Goal: Information Seeking & Learning: Learn about a topic

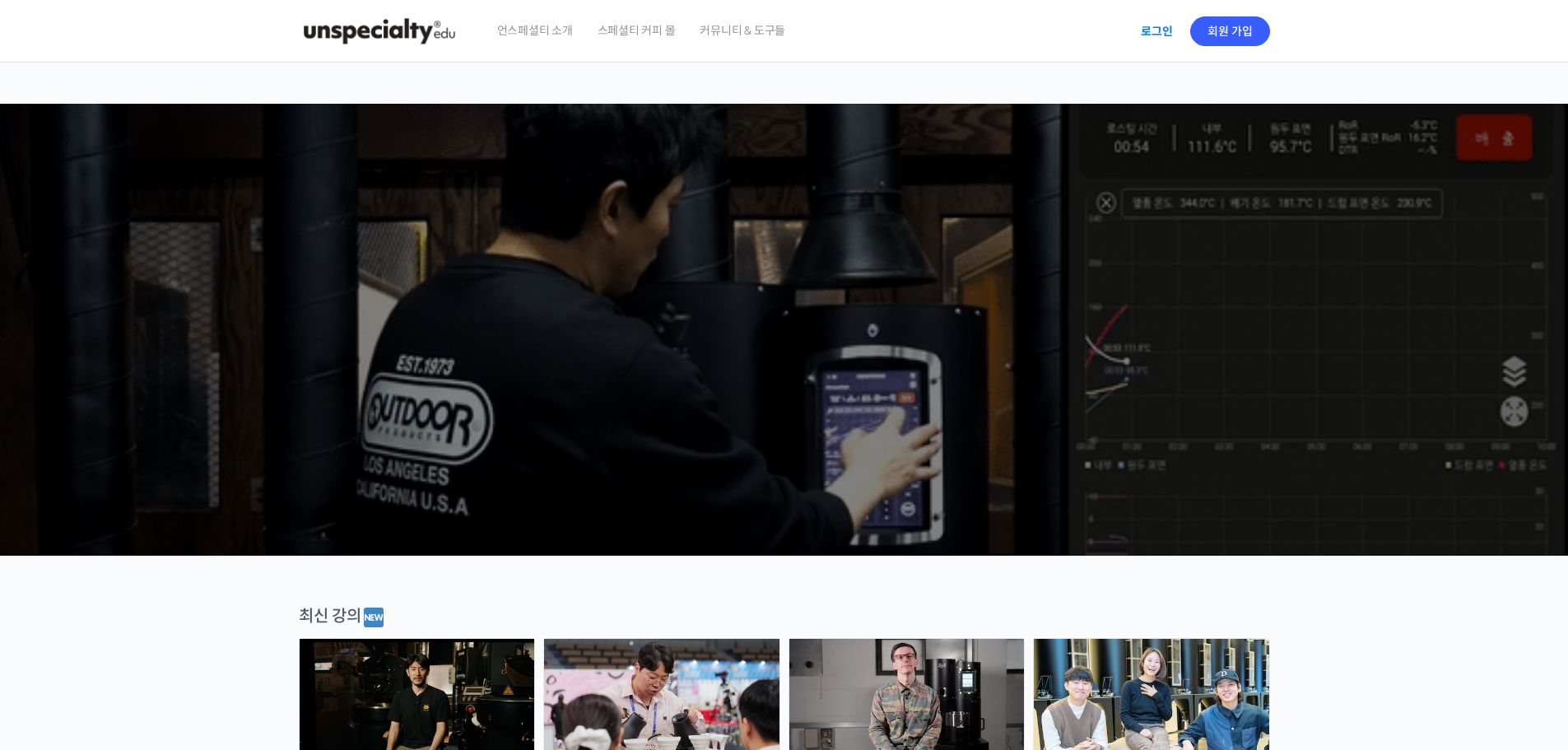
click at [1165, 24] on link "로그인" at bounding box center [1156, 31] width 51 height 38
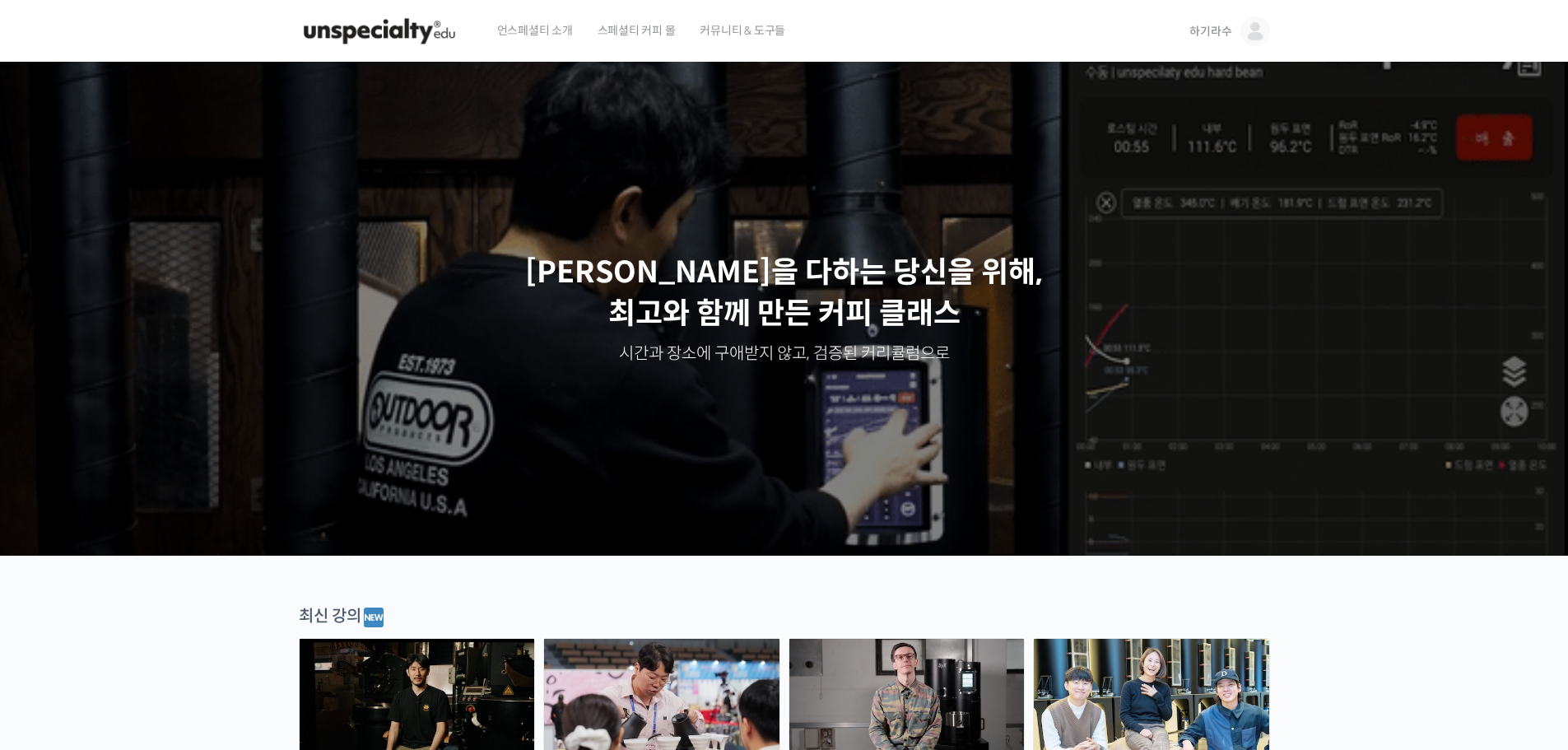
click at [1228, 34] on span "하기라수" at bounding box center [1210, 31] width 42 height 15
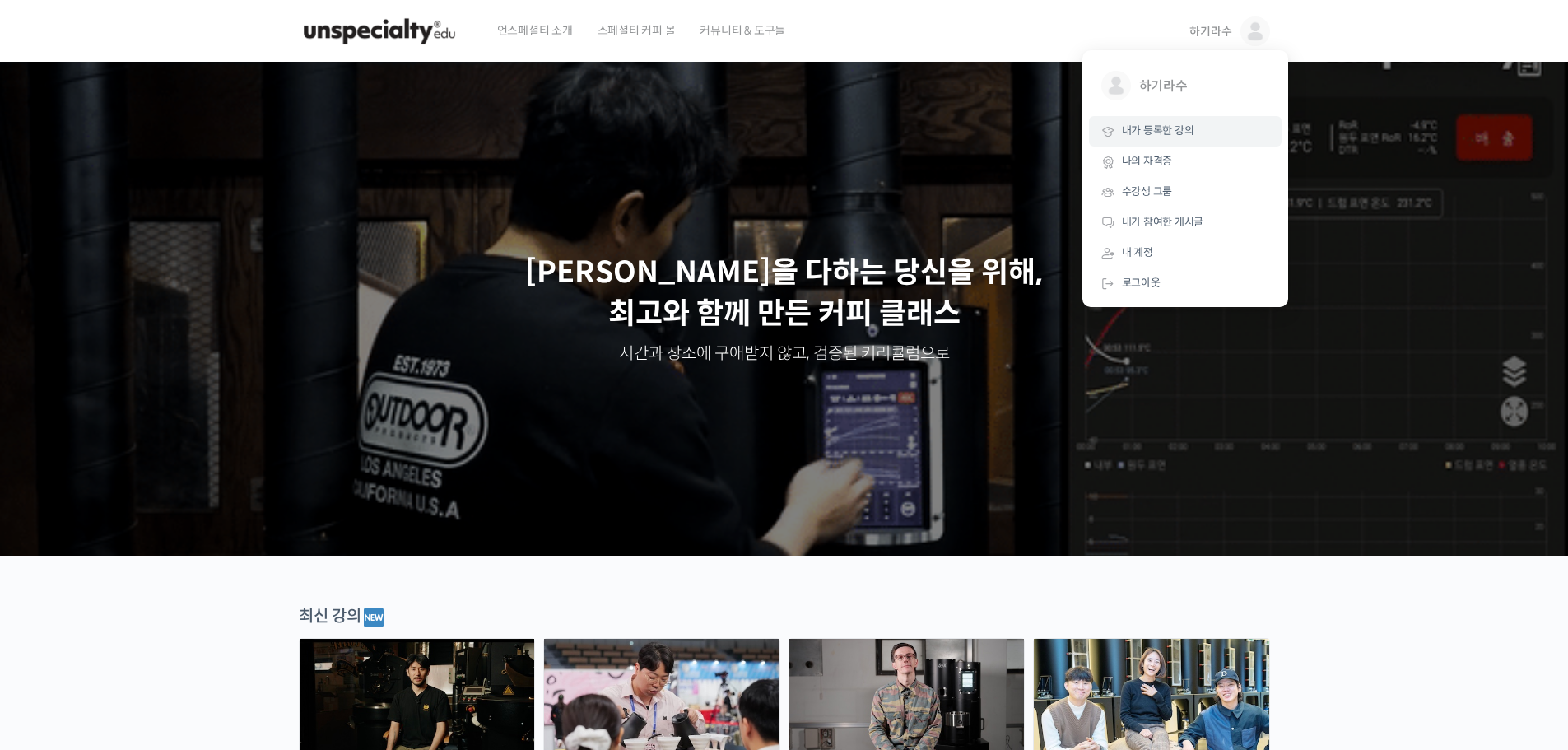
click at [1152, 133] on span "내가 등록한 강의" at bounding box center [1158, 131] width 72 height 14
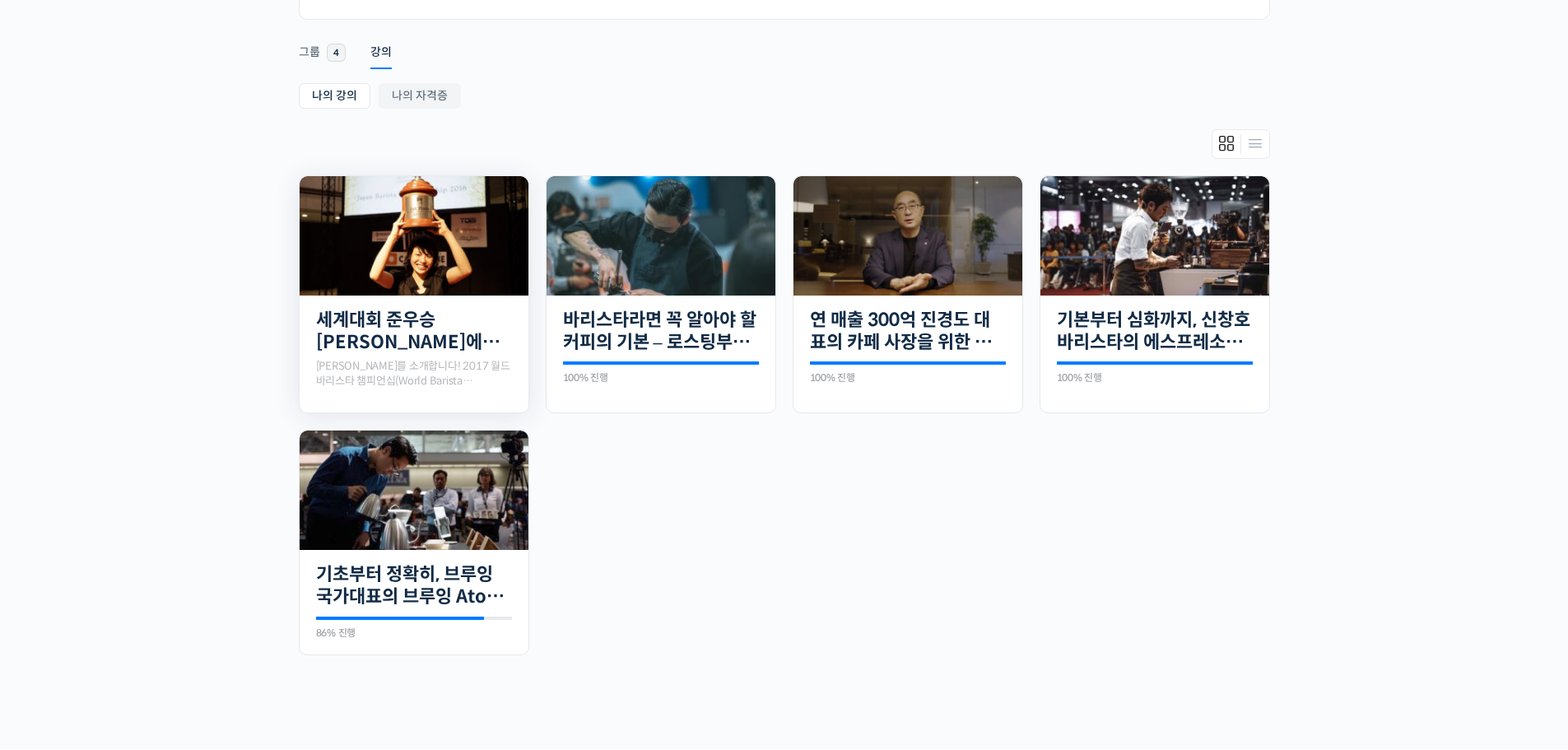
scroll to position [247, 0]
click at [831, 264] on img at bounding box center [908, 235] width 229 height 119
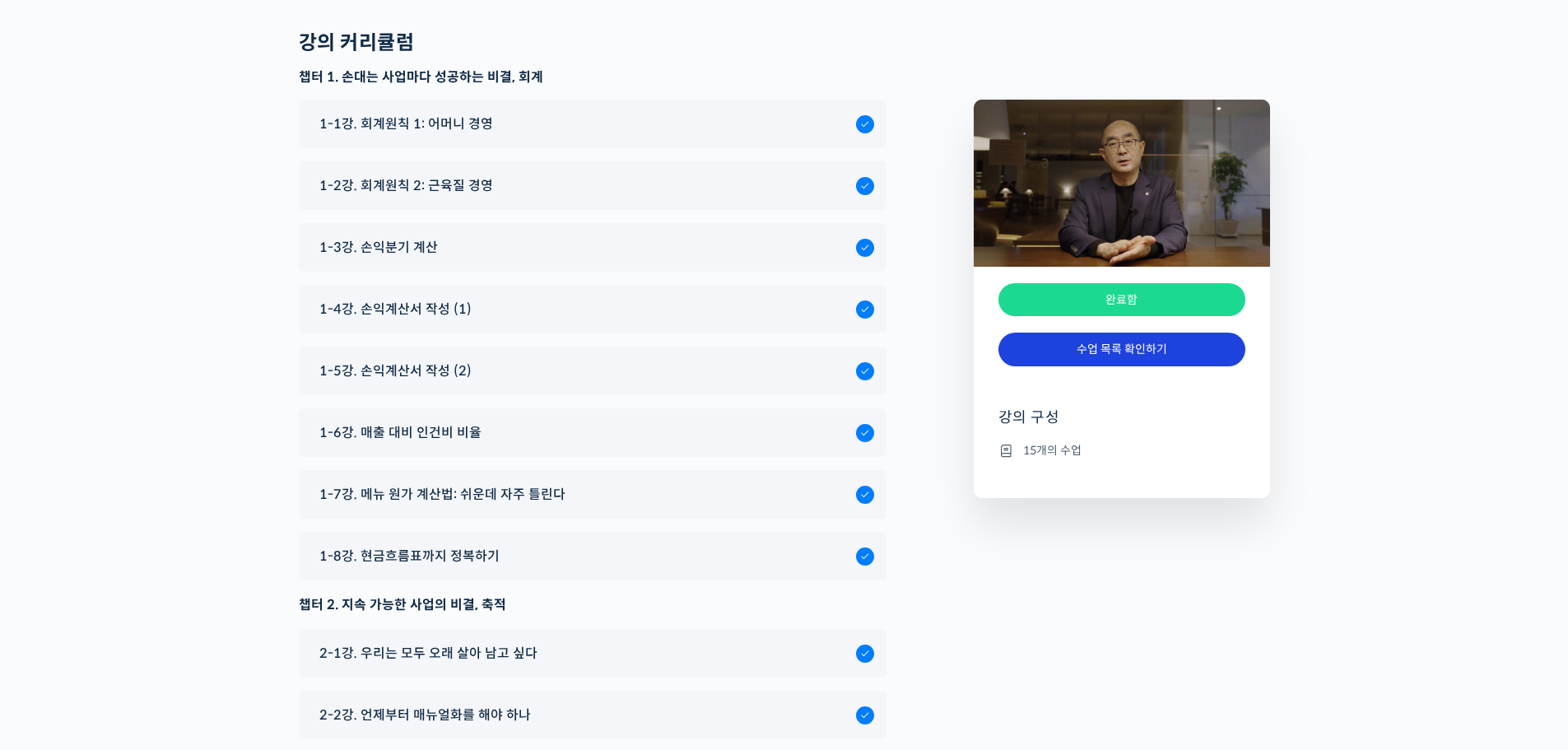
click at [1126, 352] on link "수업 목록 확인하기" at bounding box center [1121, 349] width 247 height 34
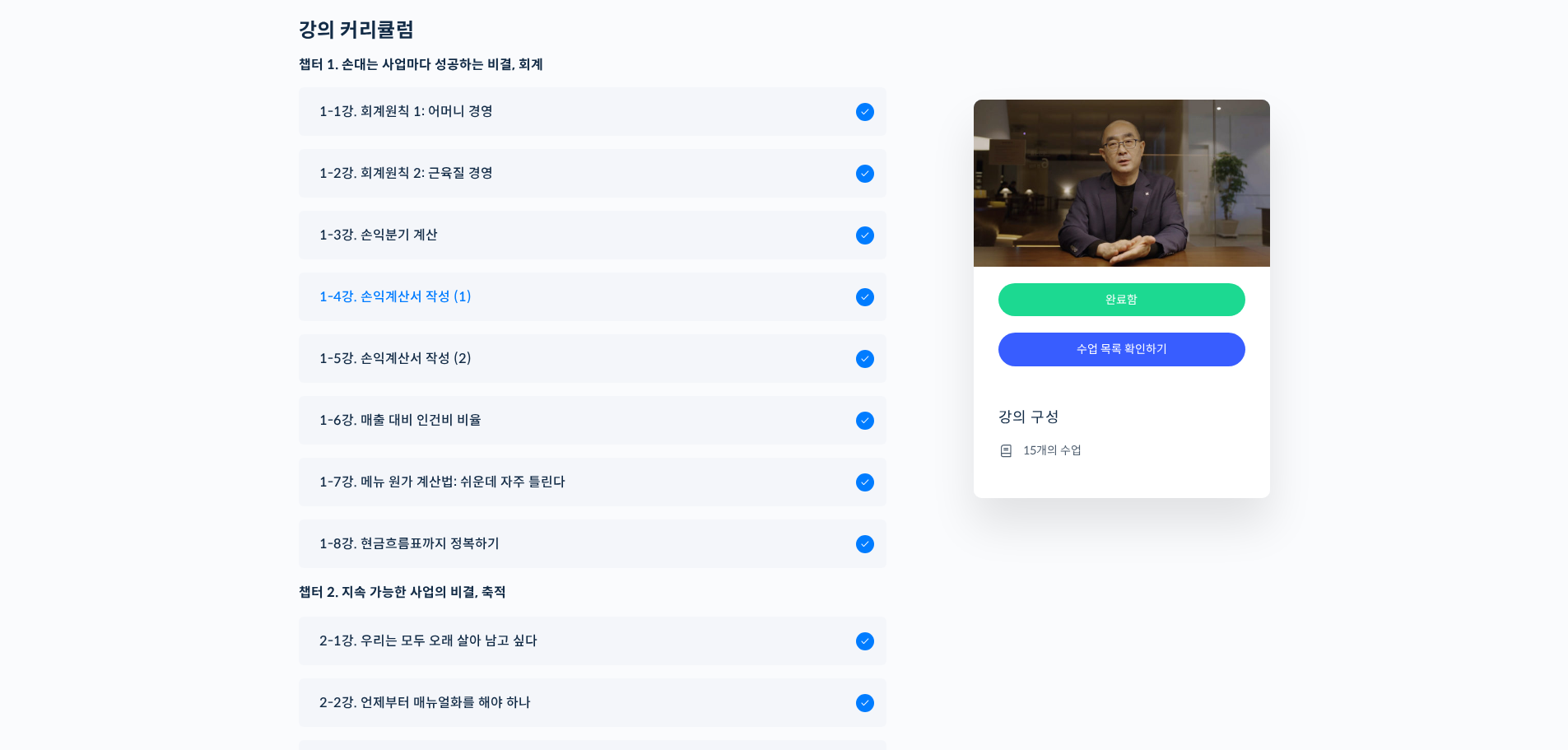
scroll to position [5825, 0]
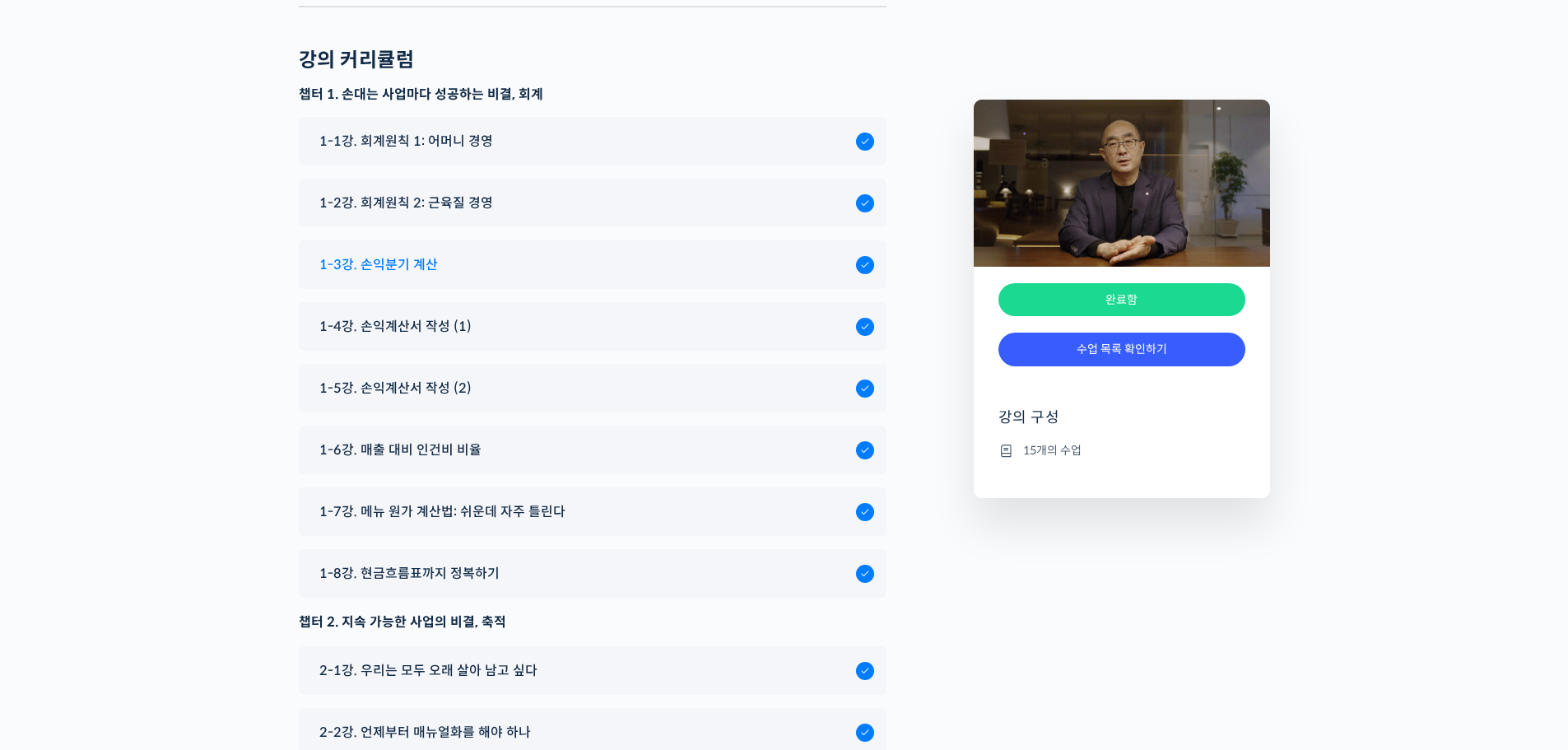
click at [374, 257] on span "1-3강. 손익분기 계산" at bounding box center [379, 264] width 119 height 22
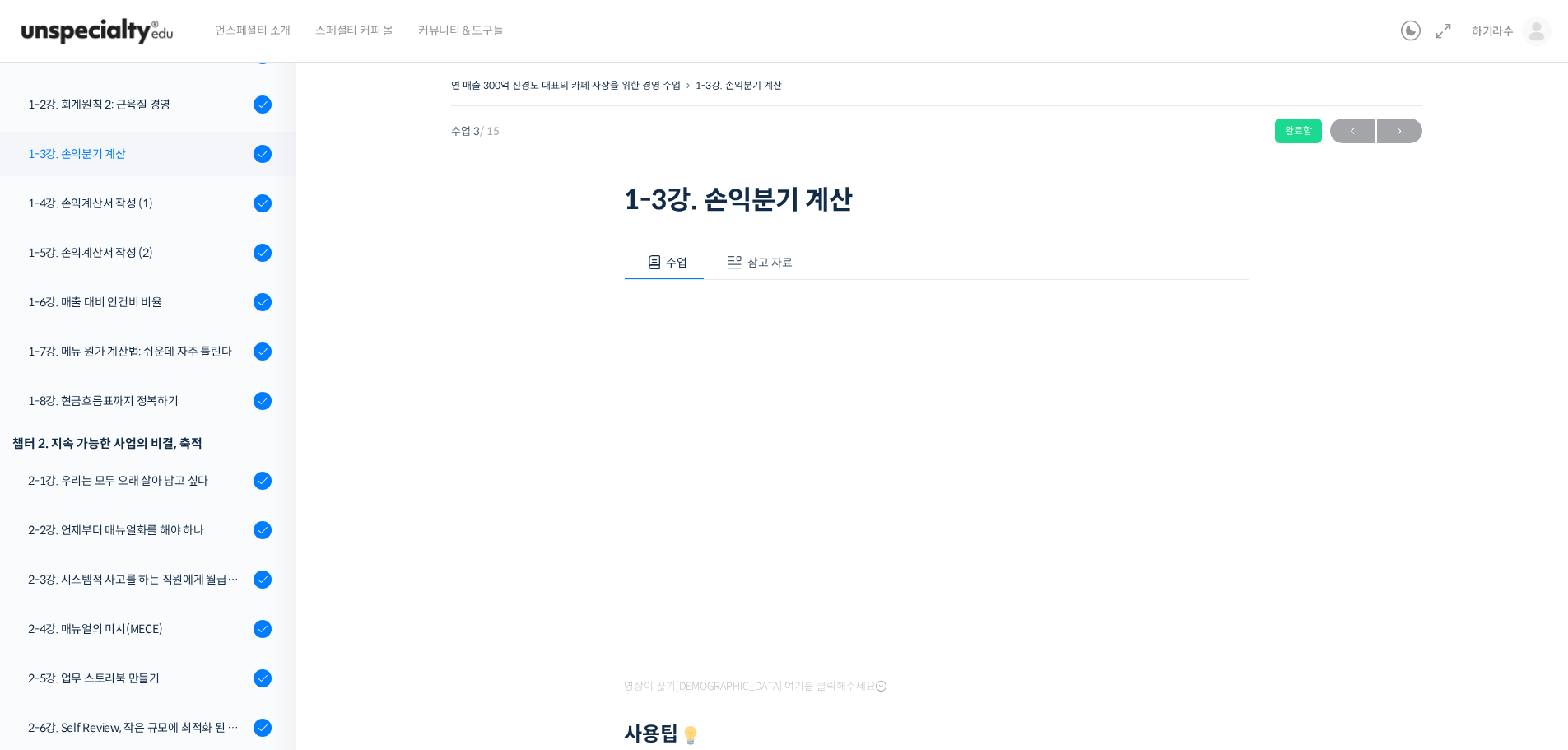
scroll to position [92, 0]
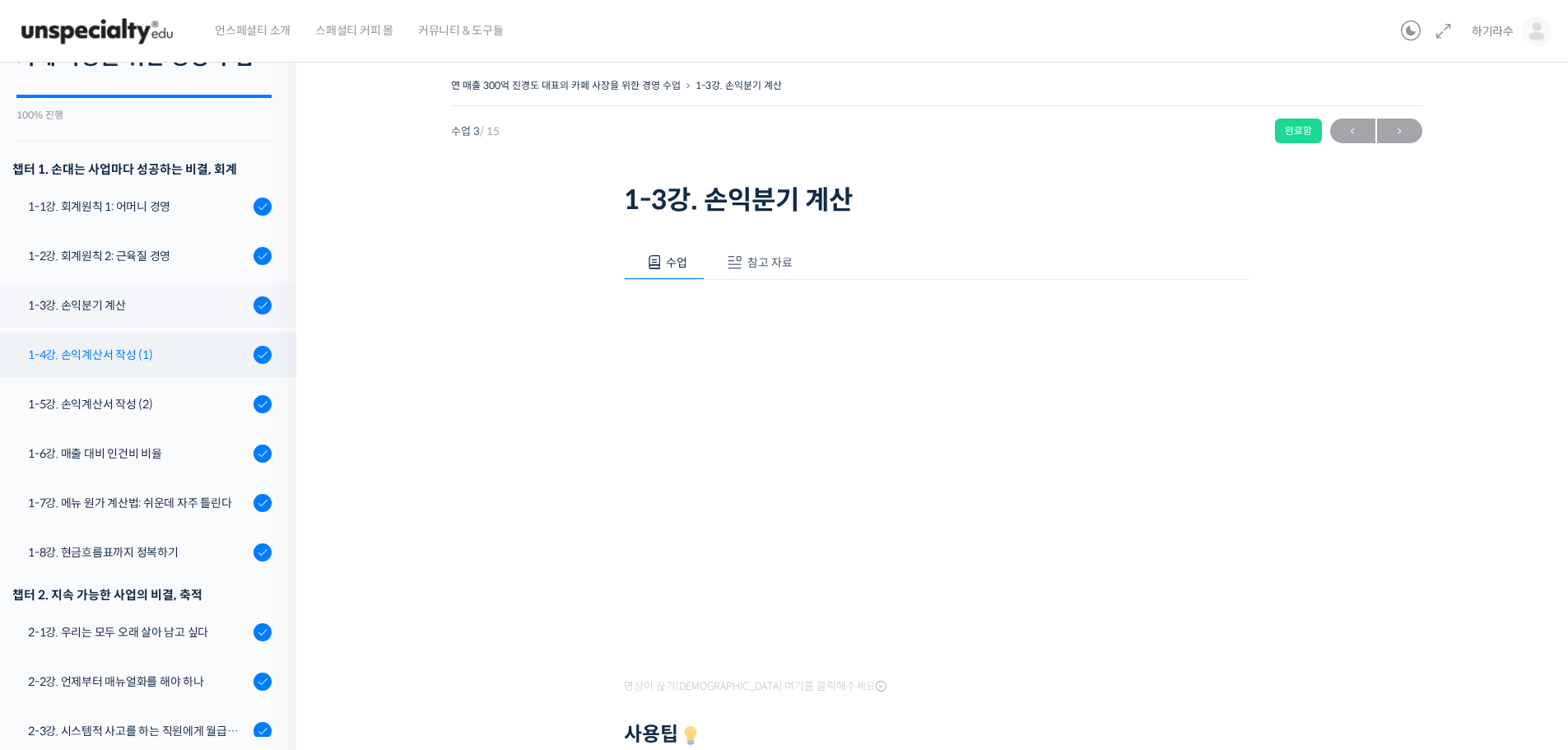
click at [108, 364] on div "1-4강. 손익계산서 작성 (1)" at bounding box center [138, 354] width 221 height 18
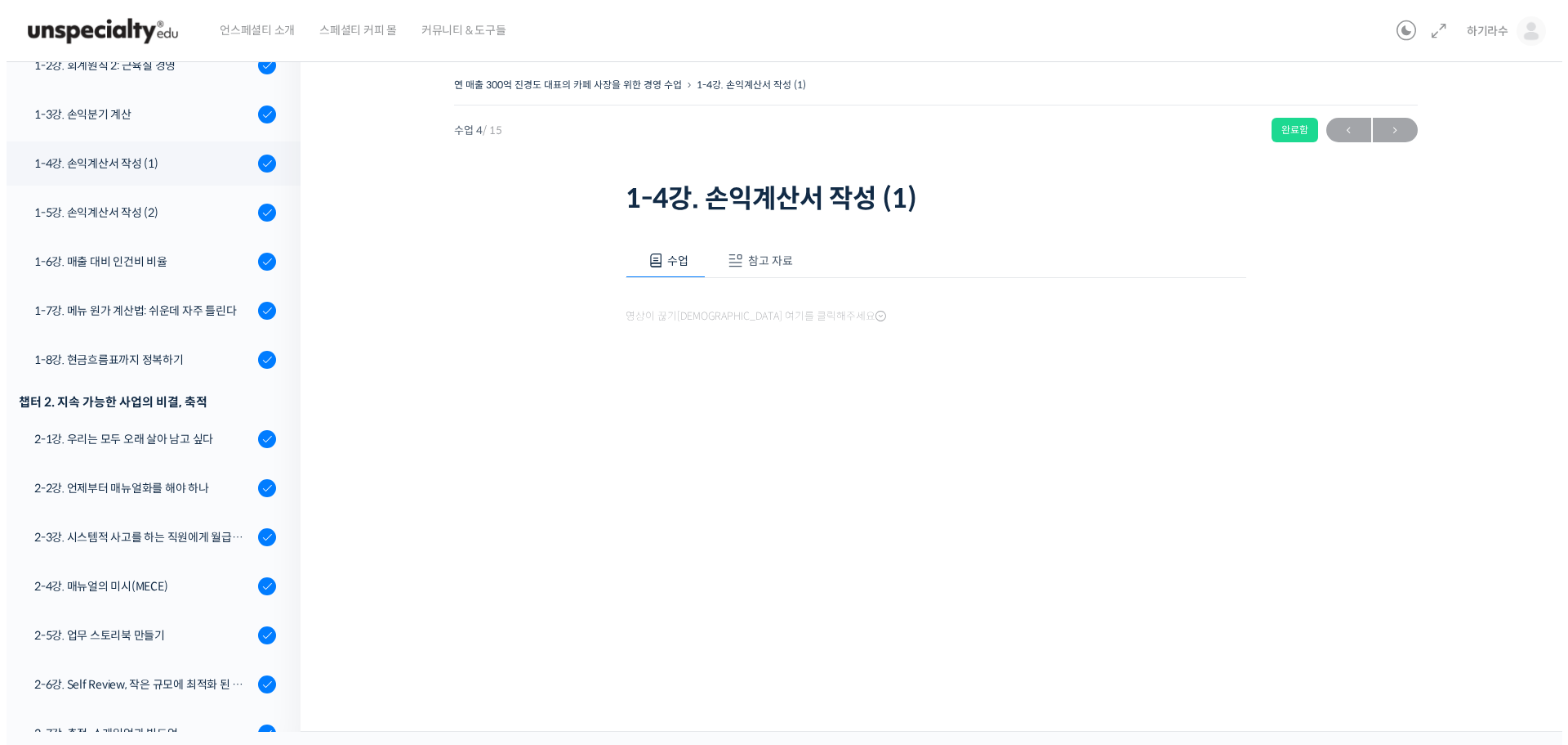
scroll to position [343, 0]
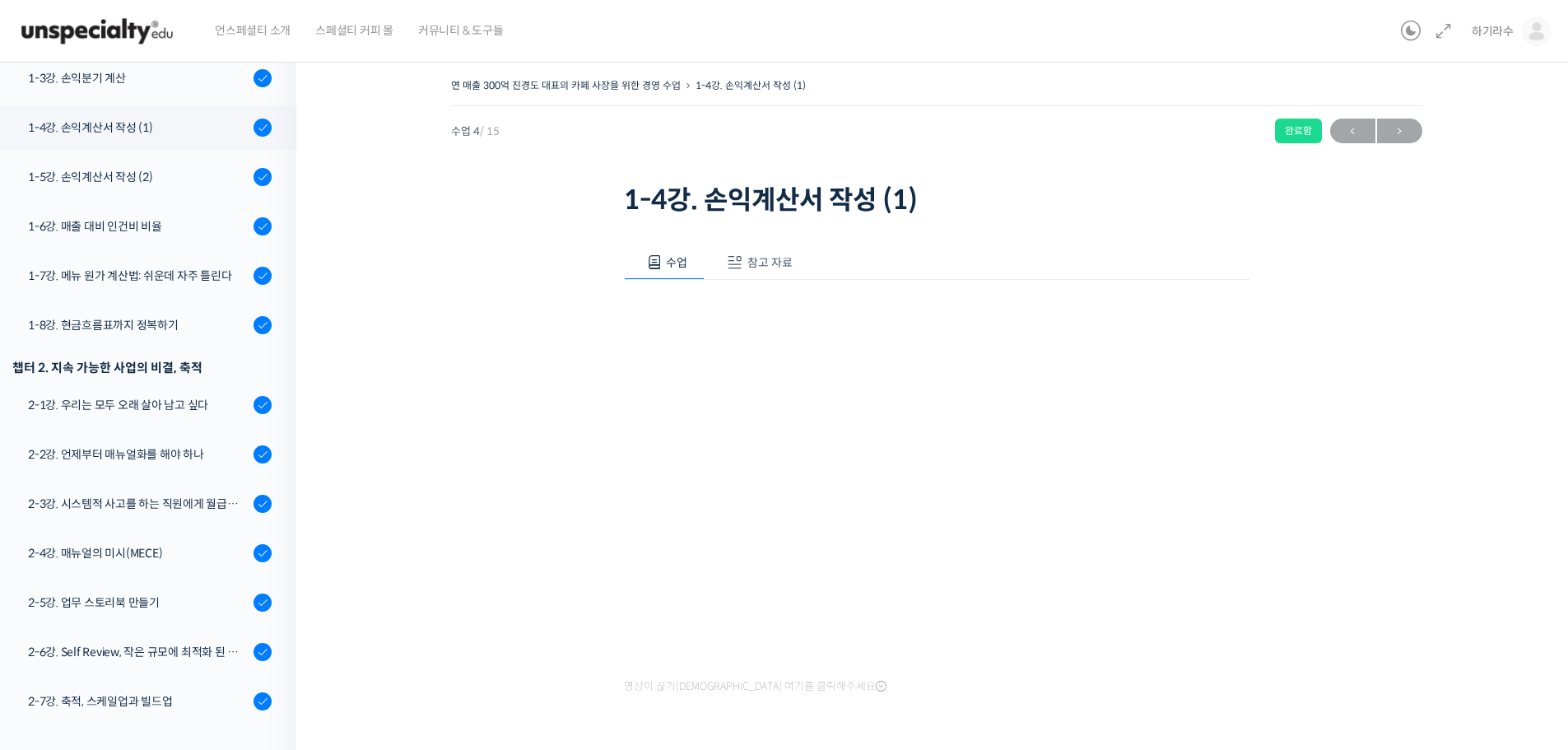
click at [729, 271] on button "참고 자료" at bounding box center [757, 262] width 106 height 35
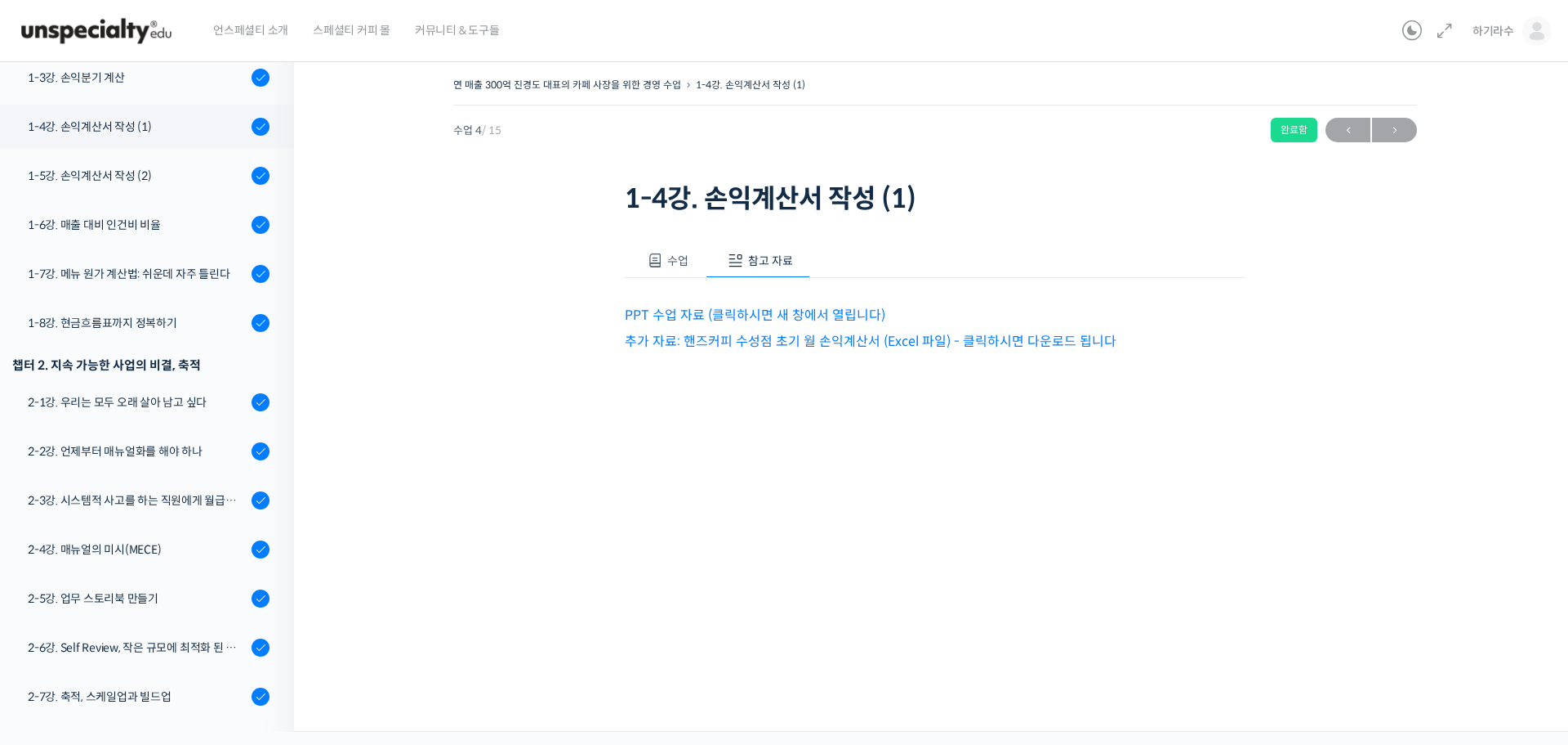
click at [682, 349] on link "추가 자료: 핸즈커피 수성점 초기 월 손익계산서 (Excel 파일) - 클릭하시면 다운로드 됩니다" at bounding box center [871, 341] width 492 height 17
